Goal: Information Seeking & Learning: Learn about a topic

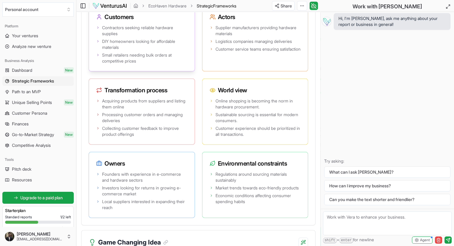
scroll to position [1295, 0]
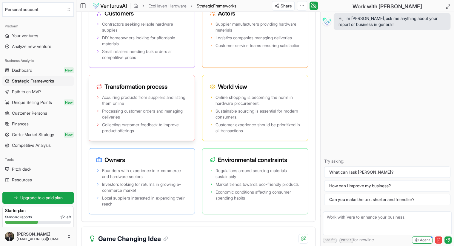
click at [144, 120] on span "Processing customer orders and managing deliveries" at bounding box center [144, 114] width 85 height 12
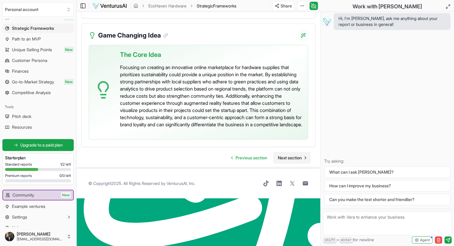
scroll to position [61, 0]
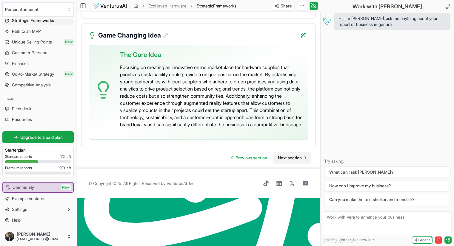
click at [292, 161] on span "Next section" at bounding box center [290, 158] width 24 height 6
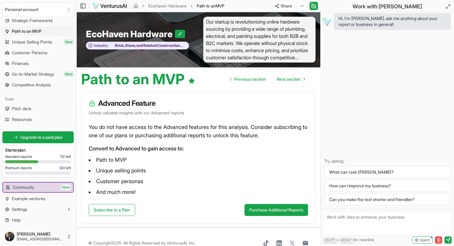
click at [25, 46] on link "Unique Selling Points New" at bounding box center [37, 42] width 71 height 10
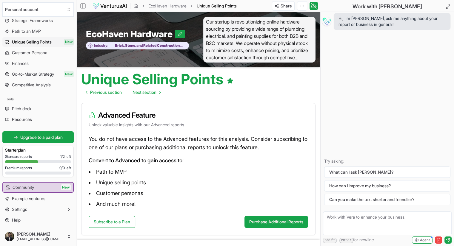
click at [54, 30] on link "Path to an MVP" at bounding box center [37, 32] width 71 height 10
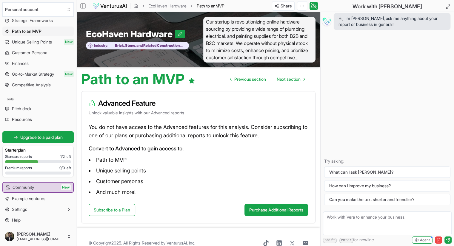
click at [55, 22] on link "Strategic Frameworks" at bounding box center [37, 21] width 71 height 10
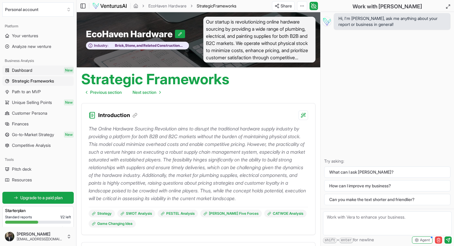
click at [37, 73] on link "Dashboard New" at bounding box center [37, 71] width 71 height 10
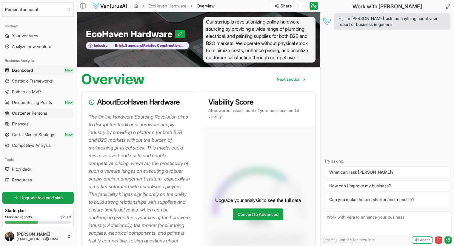
click at [36, 114] on span "Customer Persona" at bounding box center [29, 113] width 35 height 6
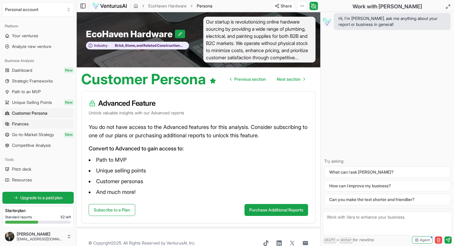
click at [38, 124] on link "Finances" at bounding box center [37, 124] width 71 height 10
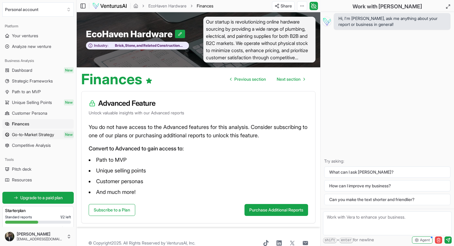
click at [37, 135] on span "Go-to-Market Strategy" at bounding box center [33, 135] width 42 height 6
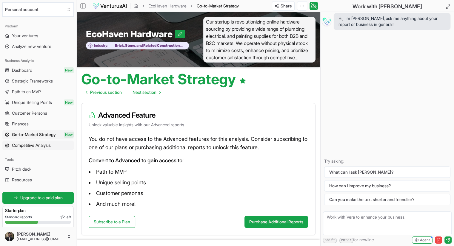
click at [40, 145] on span "Competitive Analysis" at bounding box center [31, 146] width 39 height 6
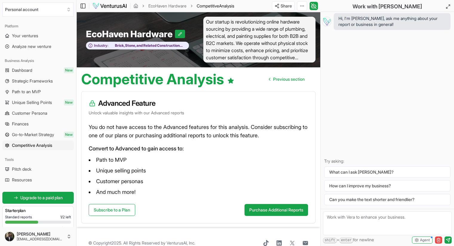
scroll to position [12, 0]
